Goal: Navigation & Orientation: Find specific page/section

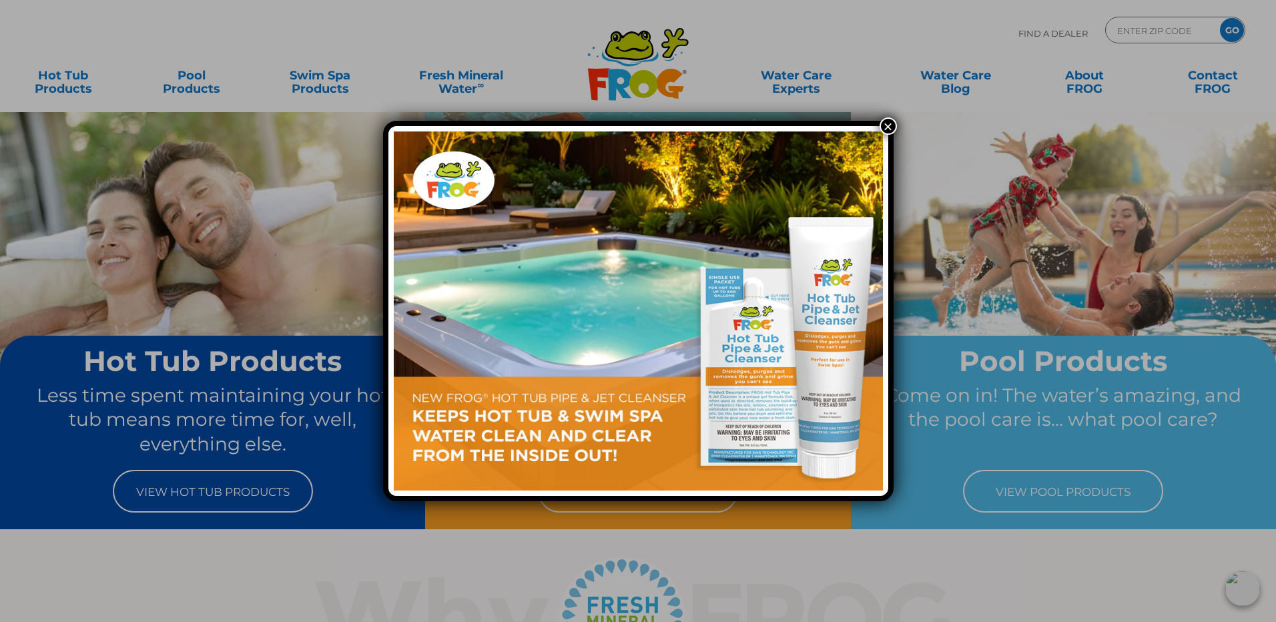
click at [884, 123] on button "×" at bounding box center [888, 125] width 17 height 17
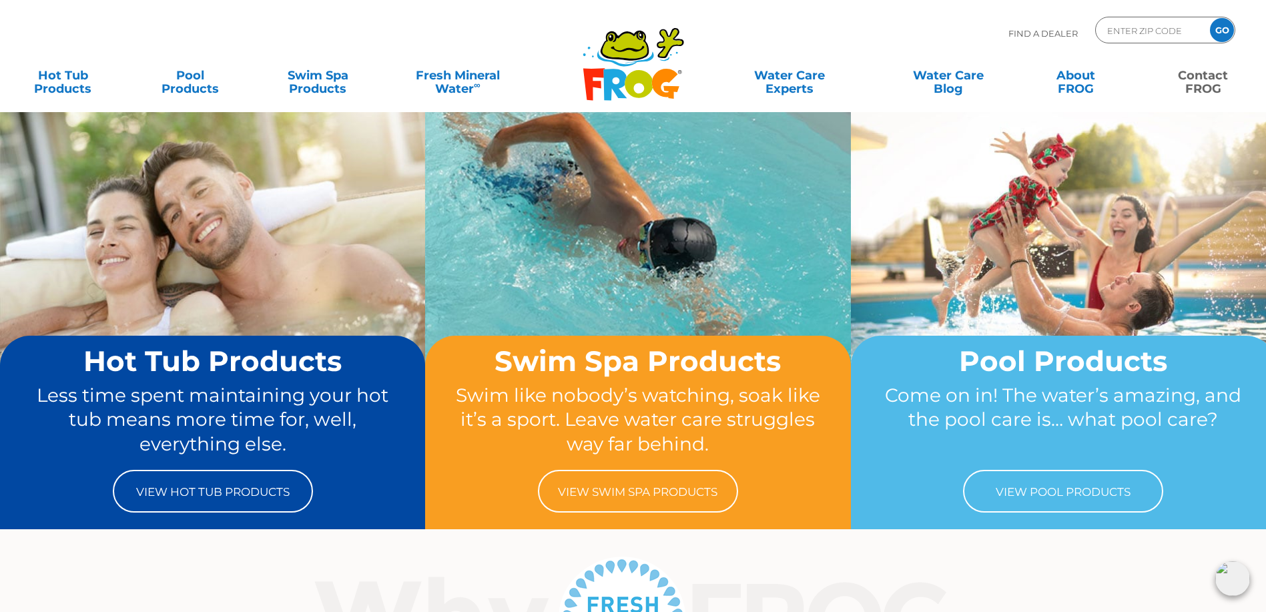
click at [1193, 86] on link "Contact FROG" at bounding box center [1202, 75] width 99 height 27
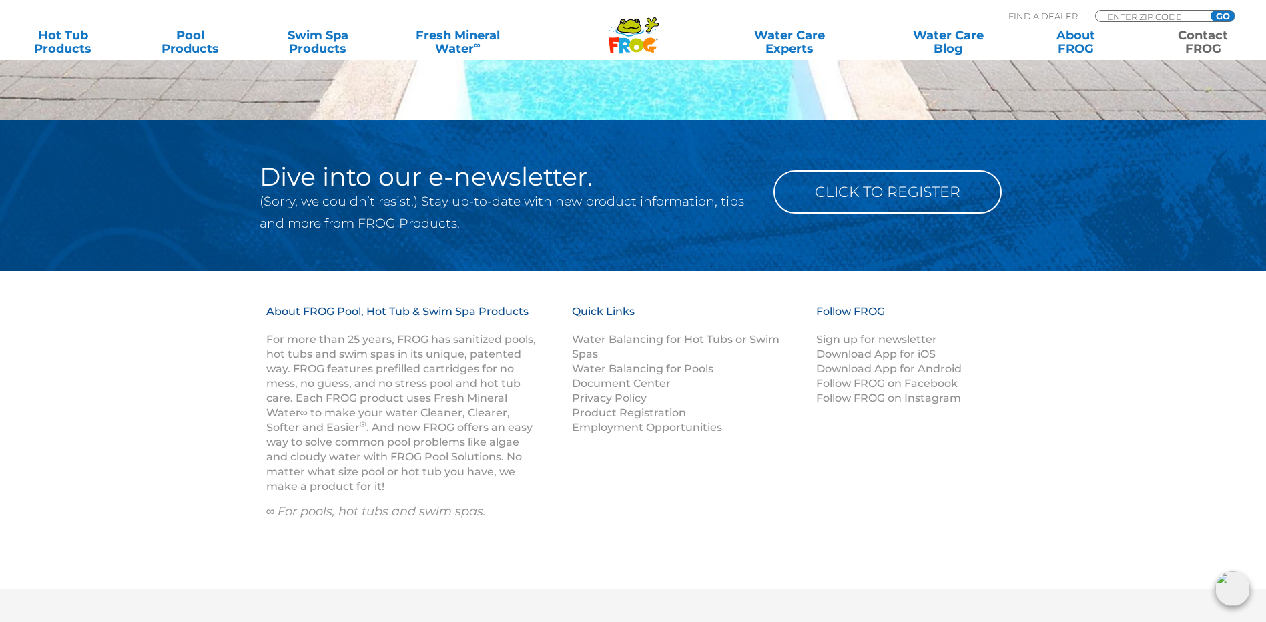
scroll to position [2051, 0]
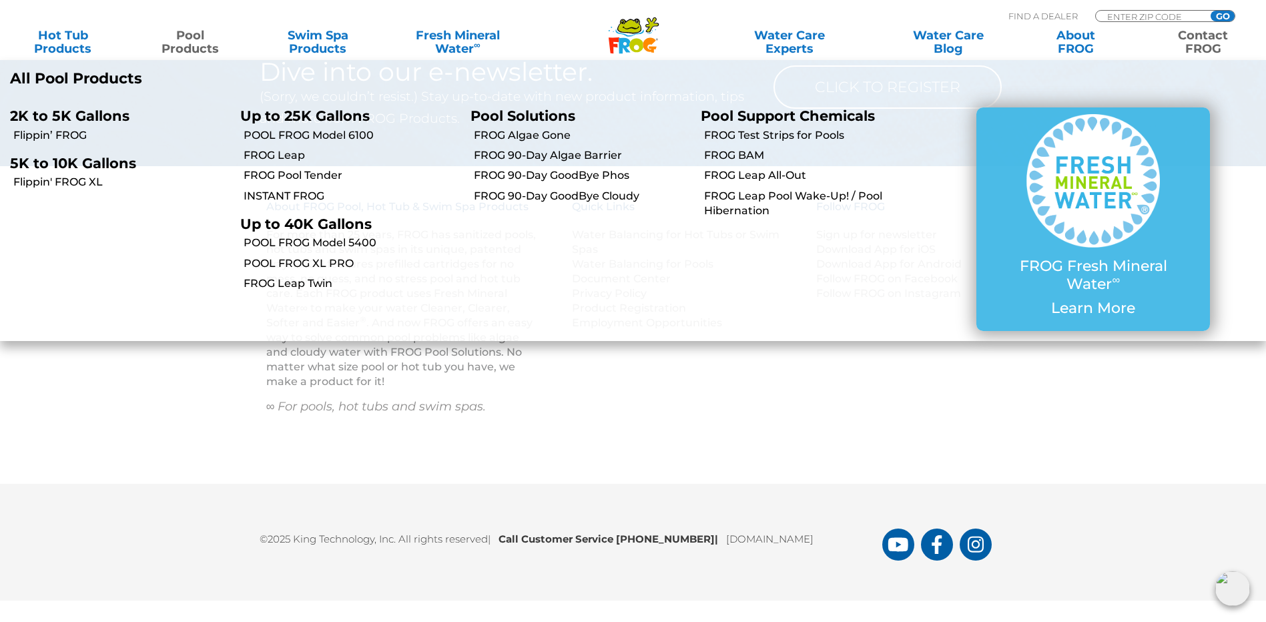
click at [185, 43] on link "Pool Products" at bounding box center [190, 42] width 99 height 27
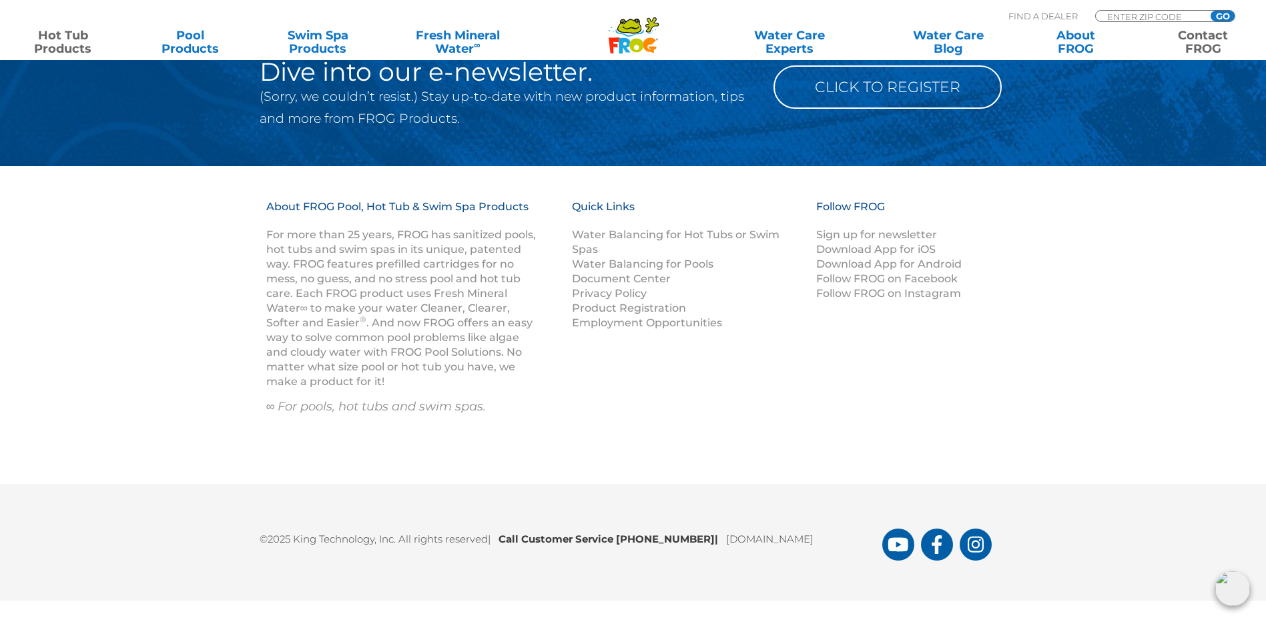
click at [89, 43] on link "Hot Tub Products" at bounding box center [62, 42] width 99 height 27
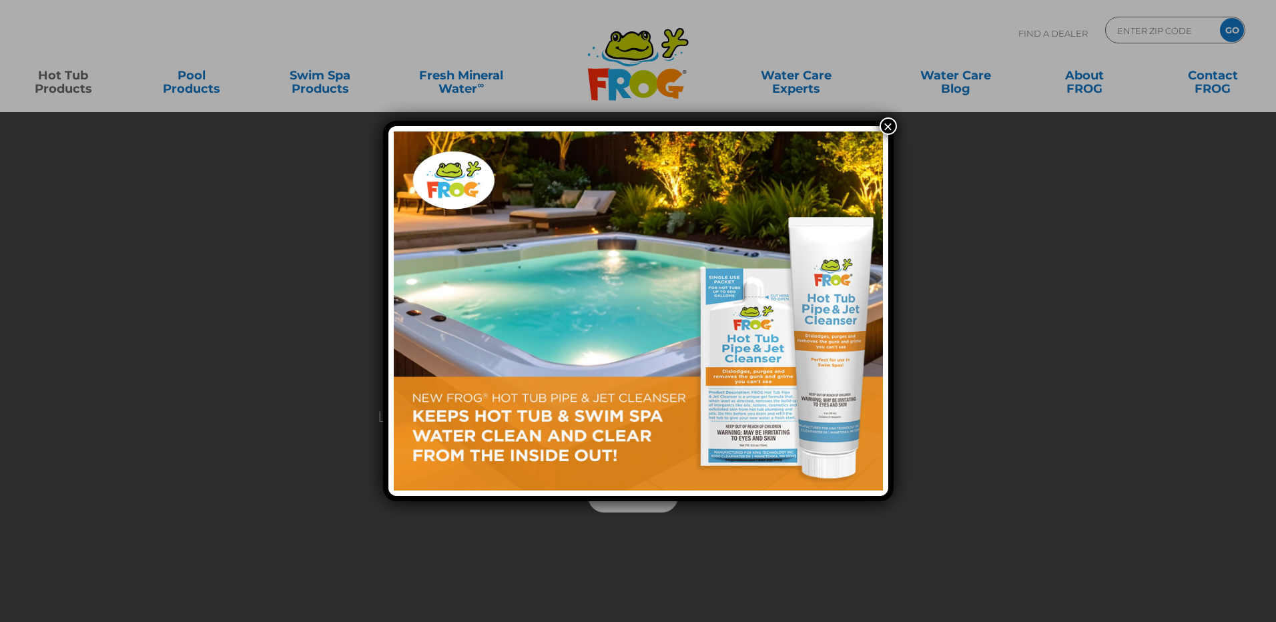
click at [886, 125] on button "×" at bounding box center [888, 125] width 17 height 17
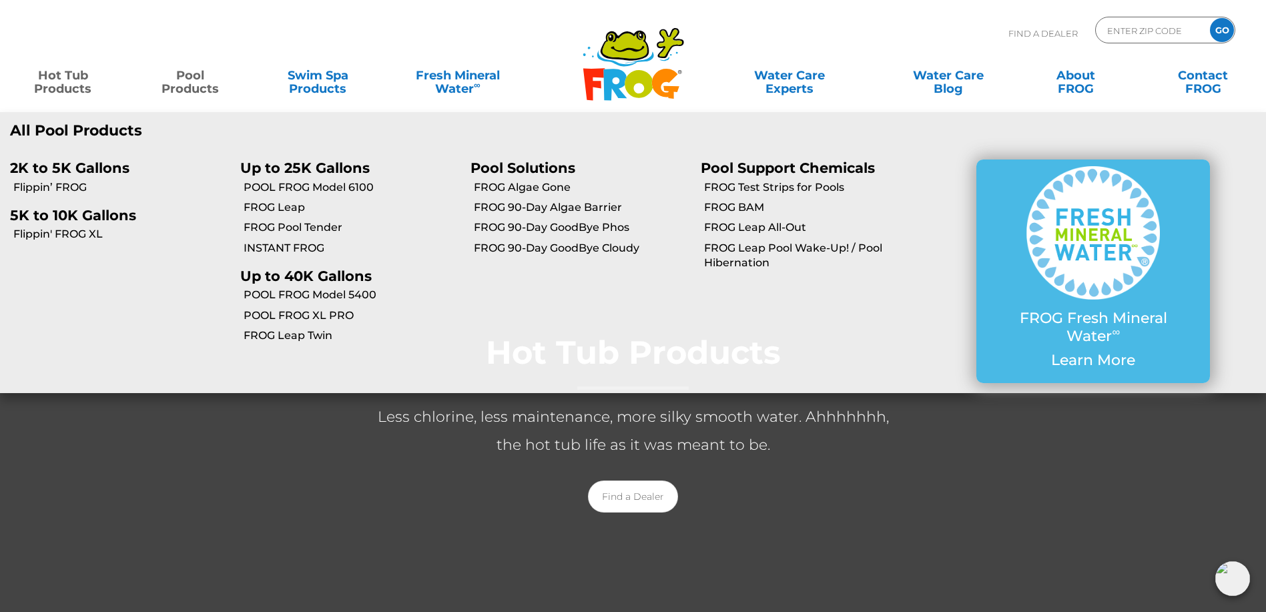
click at [196, 79] on link "Pool Products" at bounding box center [190, 75] width 99 height 27
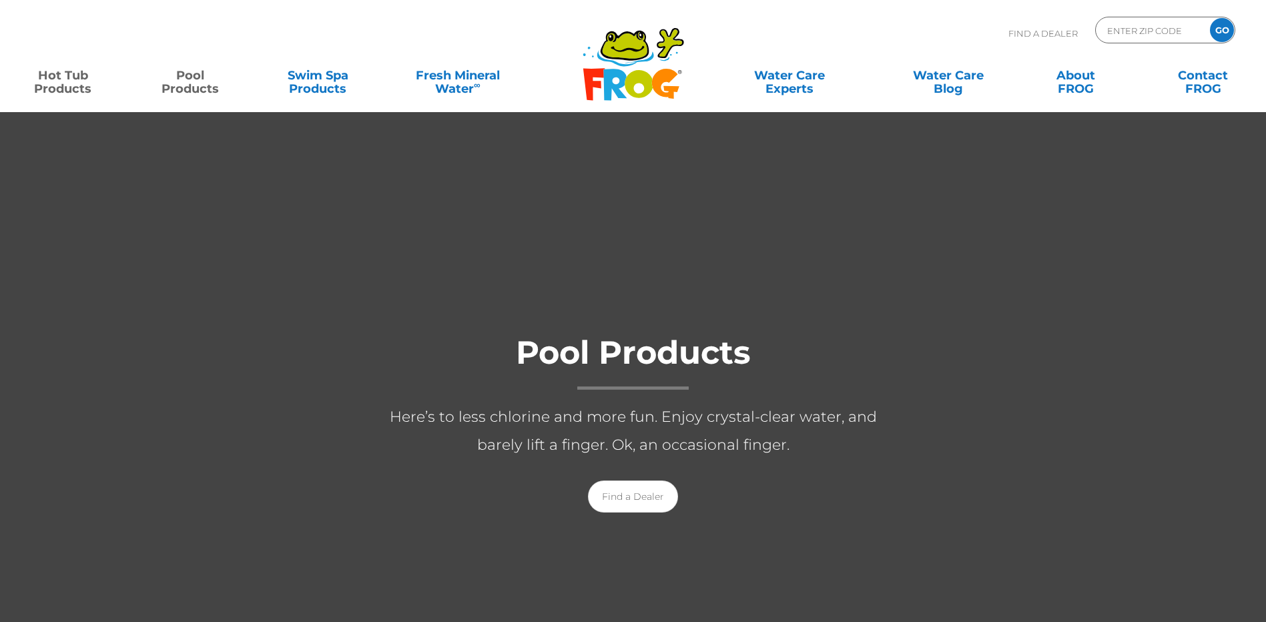
click at [66, 89] on link "Hot Tub Products" at bounding box center [62, 75] width 99 height 27
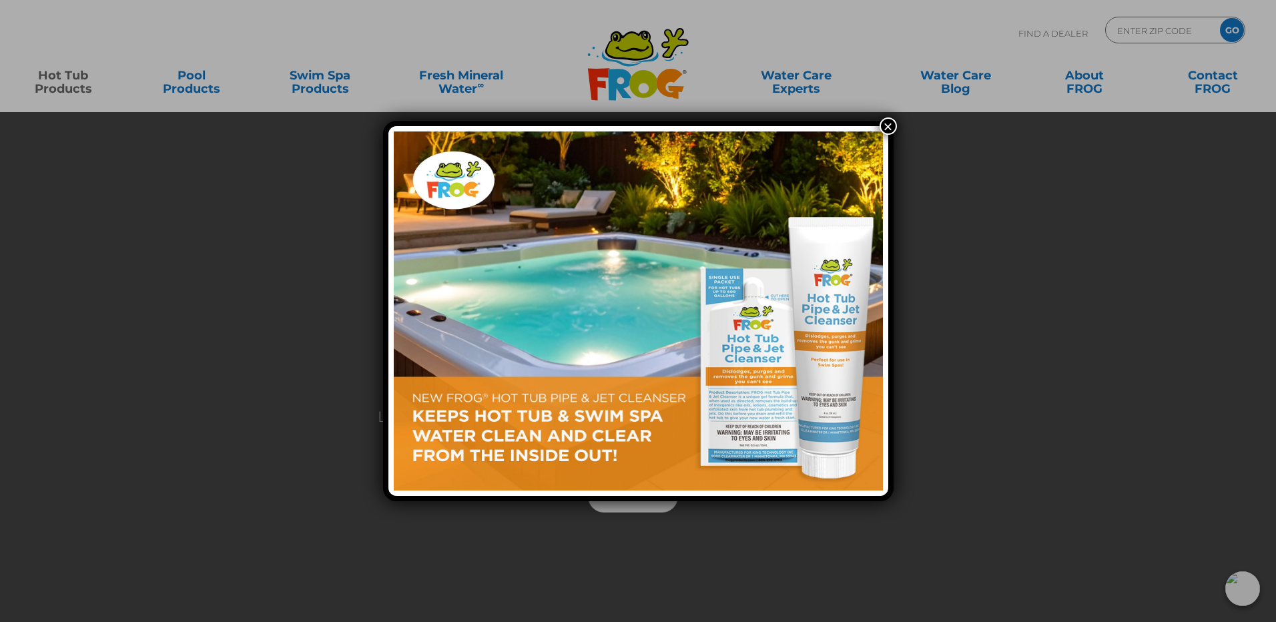
click at [893, 125] on button "×" at bounding box center [888, 125] width 17 height 17
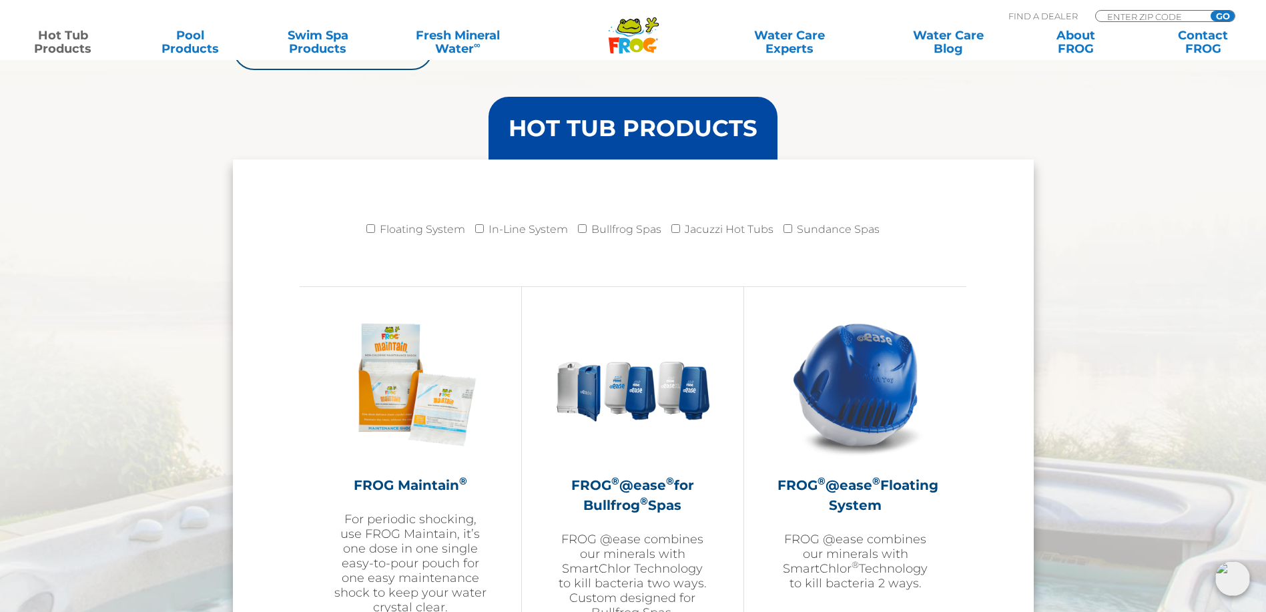
scroll to position [1402, 0]
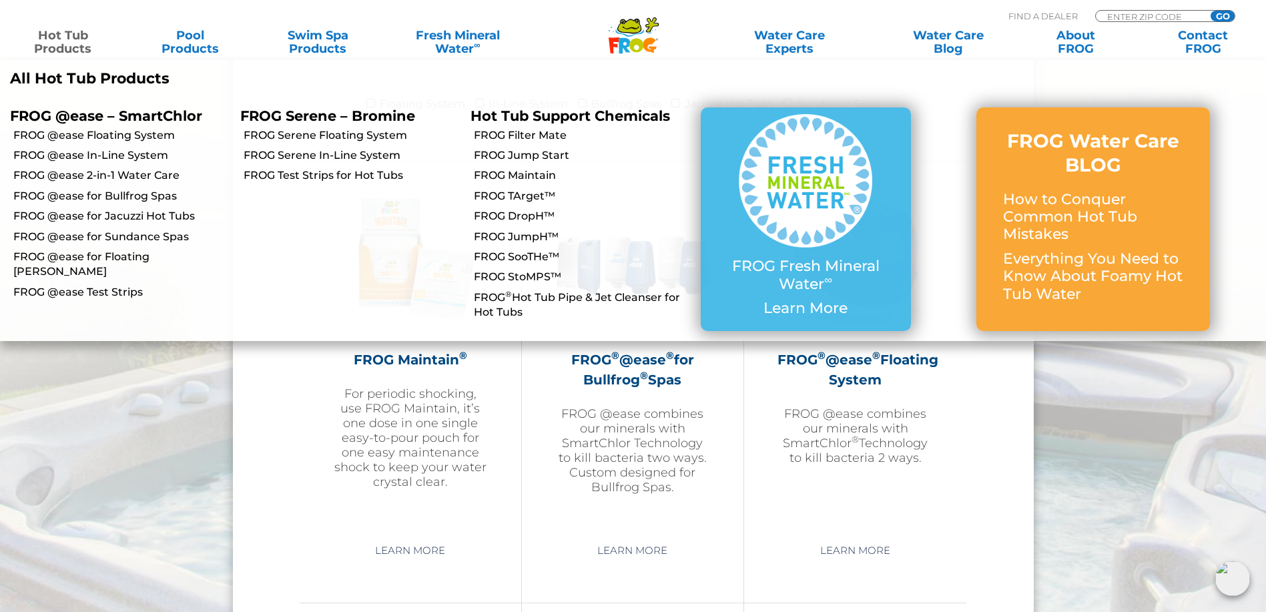
click at [53, 43] on link "Hot Tub Products" at bounding box center [62, 42] width 99 height 27
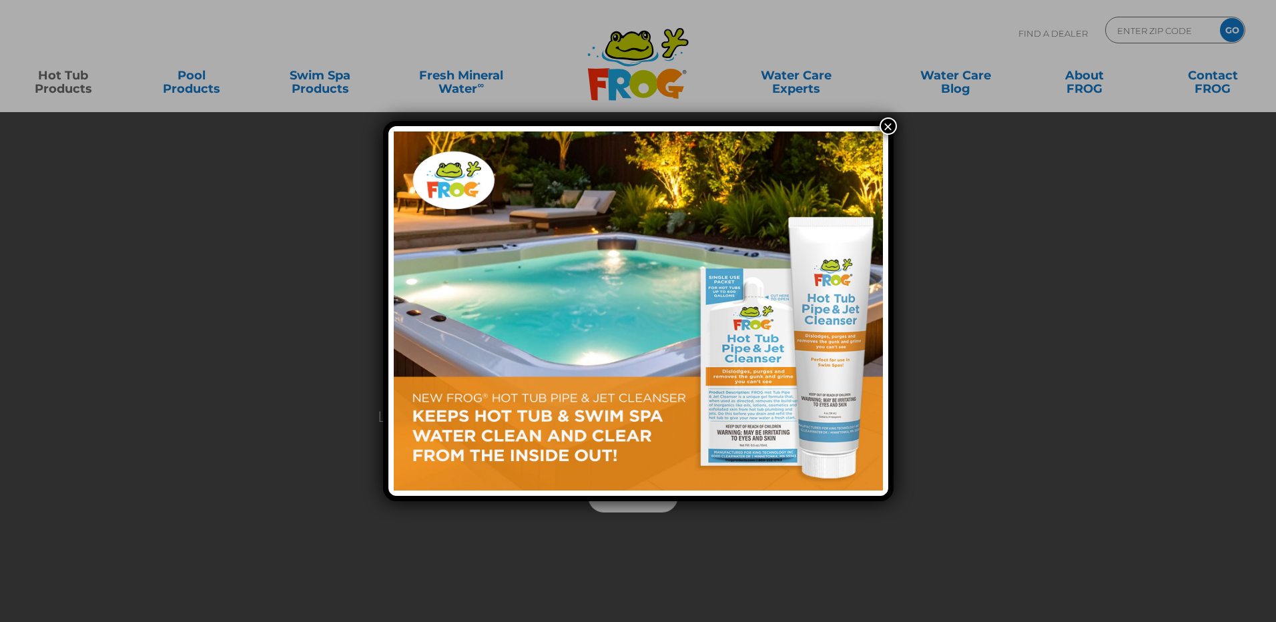
click at [183, 81] on div "×" at bounding box center [638, 311] width 1276 height 622
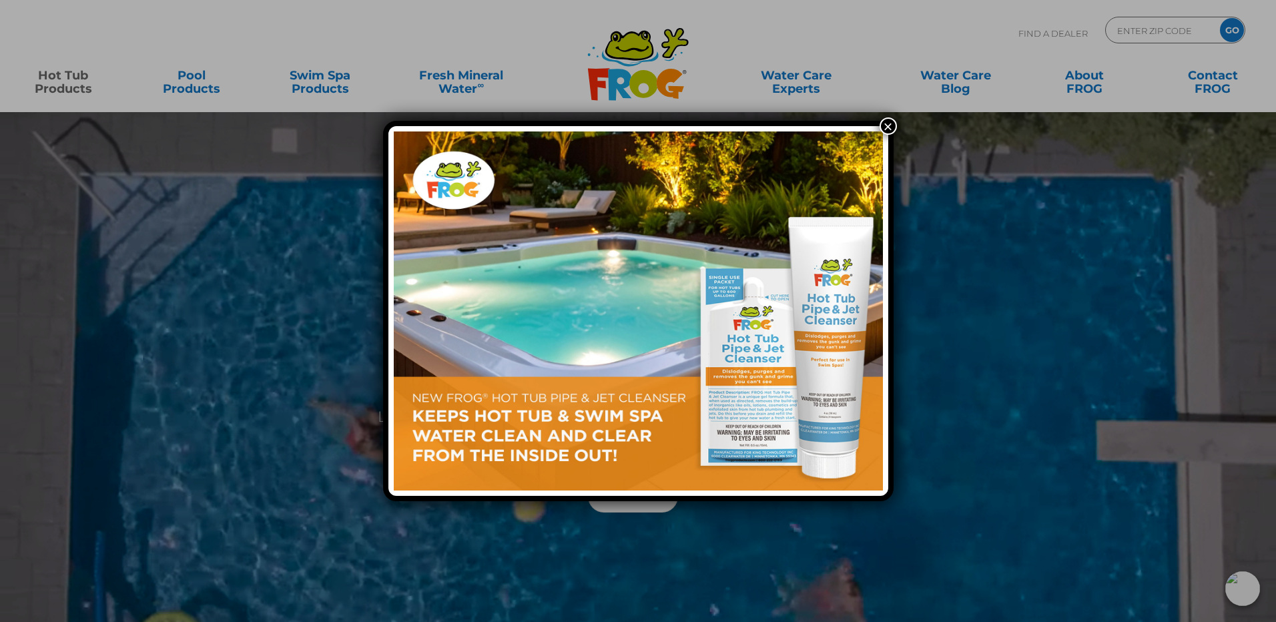
click at [884, 129] on button "×" at bounding box center [888, 125] width 17 height 17
